Goal: Transaction & Acquisition: Purchase product/service

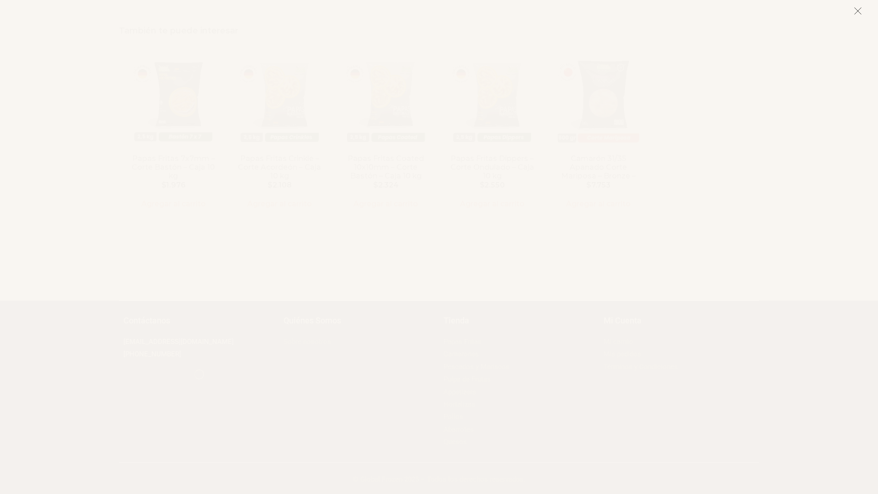
scroll to position [1906, 0]
